Goal: Task Accomplishment & Management: Manage account settings

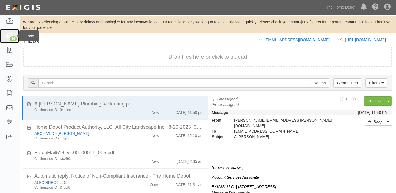
click at [2, 36] on link "14" at bounding box center [9, 36] width 19 height 15
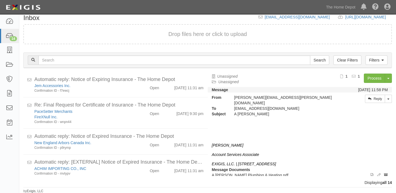
scroll to position [62, 0]
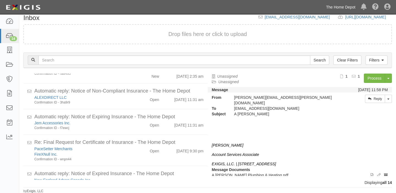
click at [340, 11] on link "The Home Depot" at bounding box center [340, 7] width 35 height 11
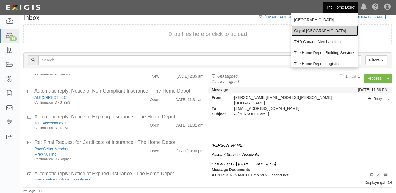
click at [304, 28] on link "City of [GEOGRAPHIC_DATA]" at bounding box center [324, 30] width 67 height 11
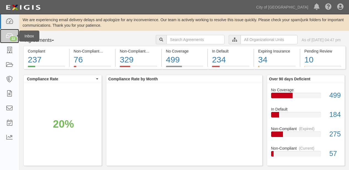
click at [13, 36] on div "22" at bounding box center [13, 38] width 7 height 5
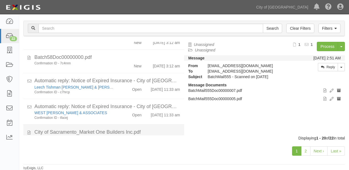
scroll to position [384, 0]
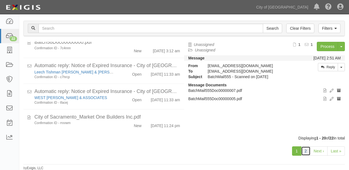
click at [306, 150] on link "2" at bounding box center [305, 150] width 9 height 9
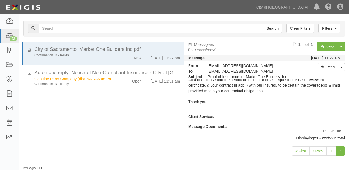
scroll to position [22, 0]
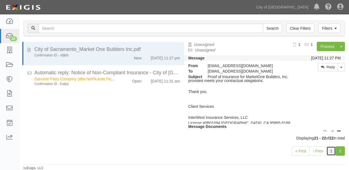
click at [330, 151] on link "1" at bounding box center [330, 150] width 9 height 9
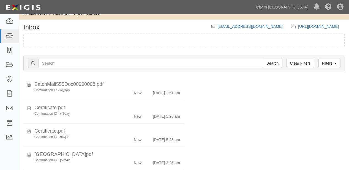
scroll to position [110, 0]
